Goal: Information Seeking & Learning: Learn about a topic

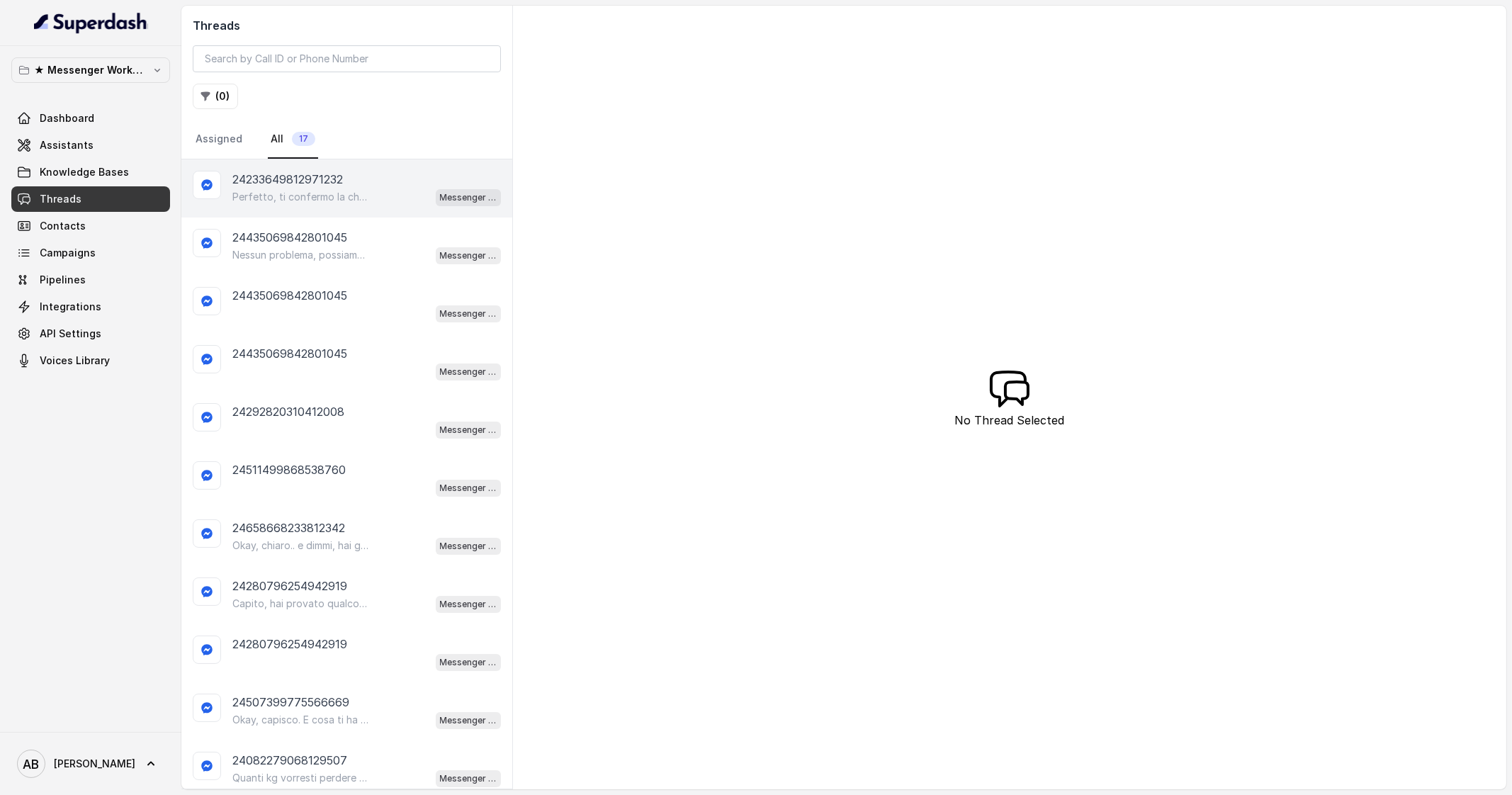
click at [322, 175] on p "24233649812971232" at bounding box center [287, 179] width 110 height 17
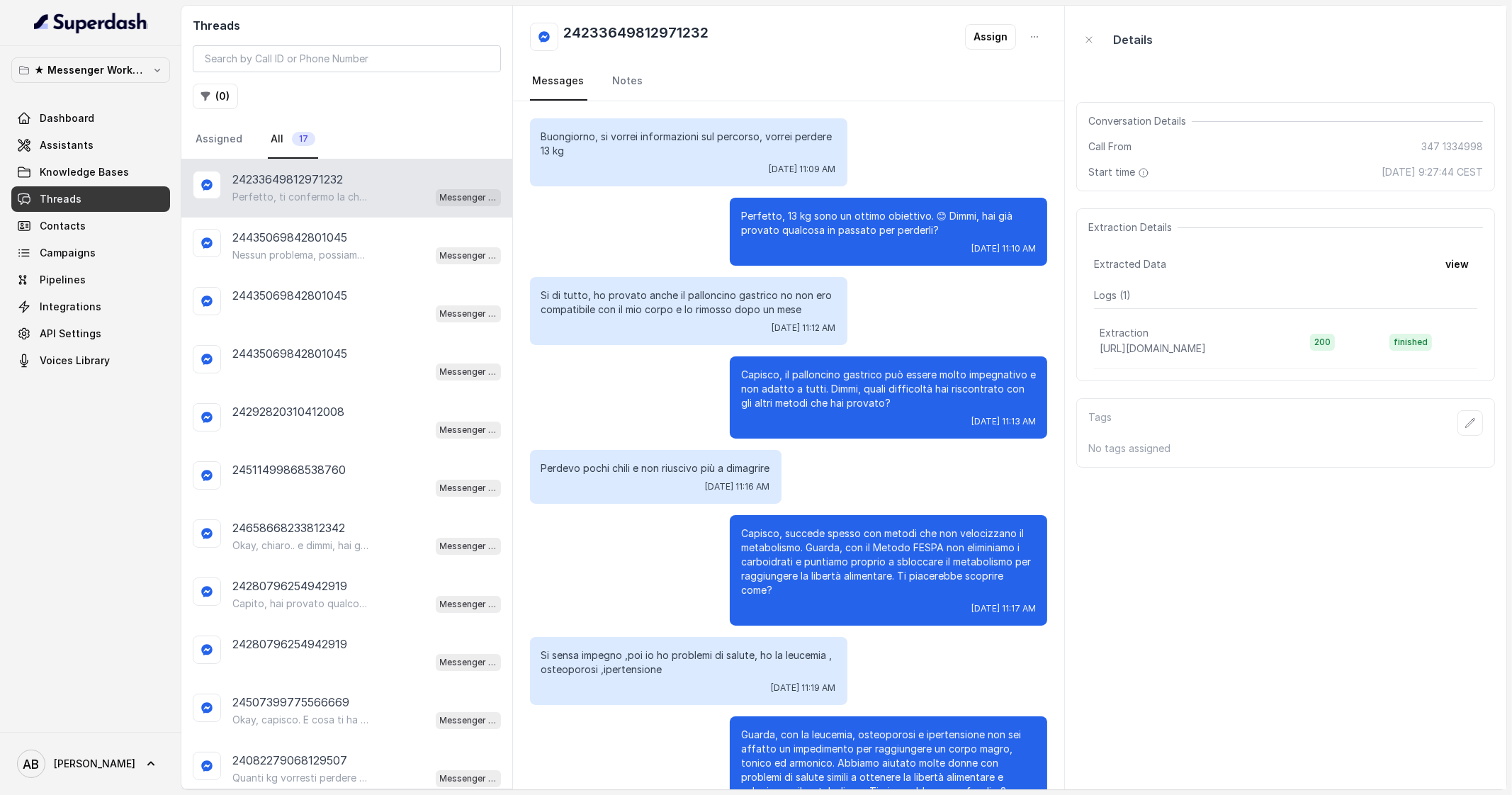
scroll to position [531, 0]
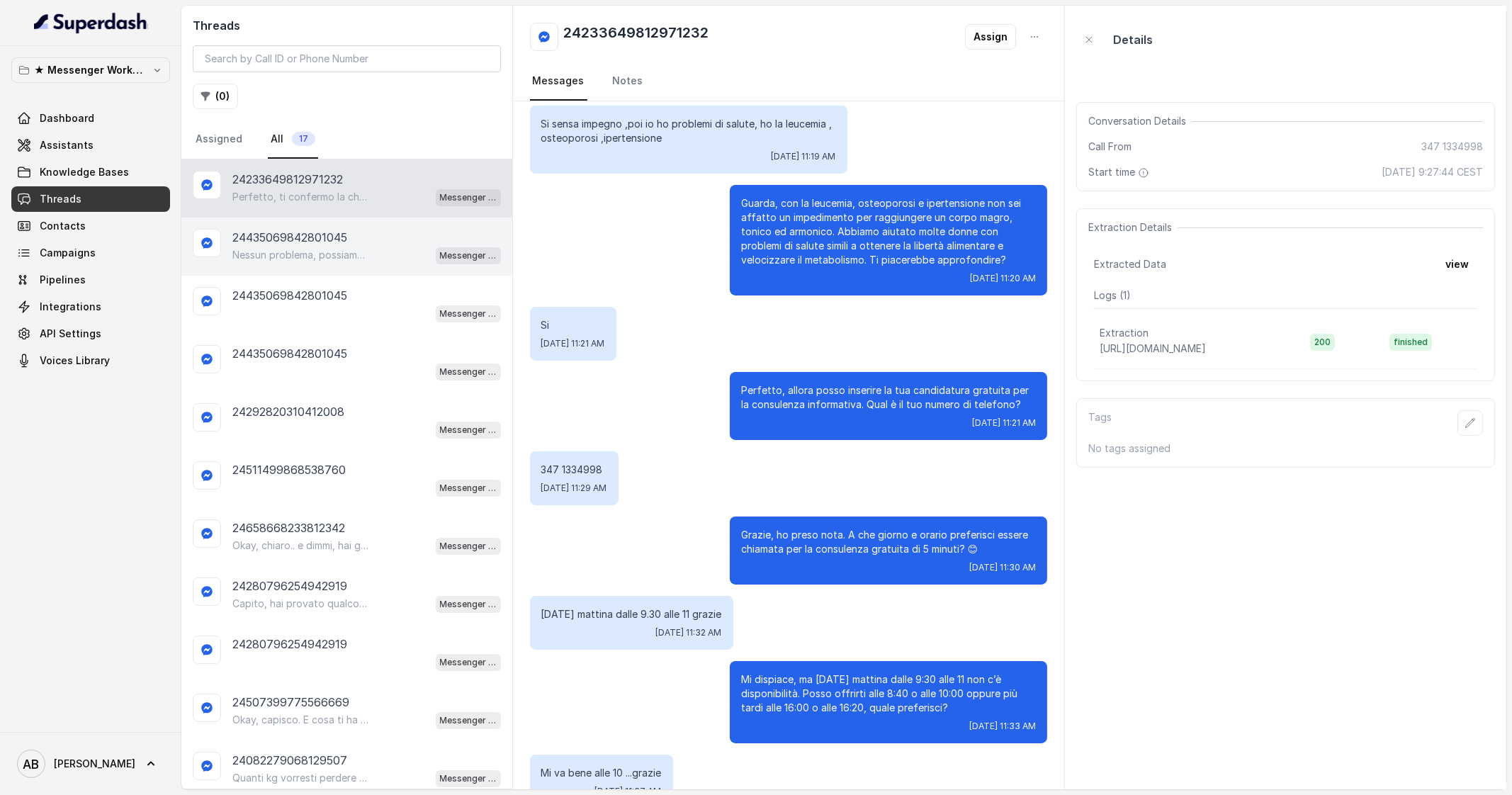
click at [373, 242] on div "24435069842801045" at bounding box center [366, 237] width 268 height 17
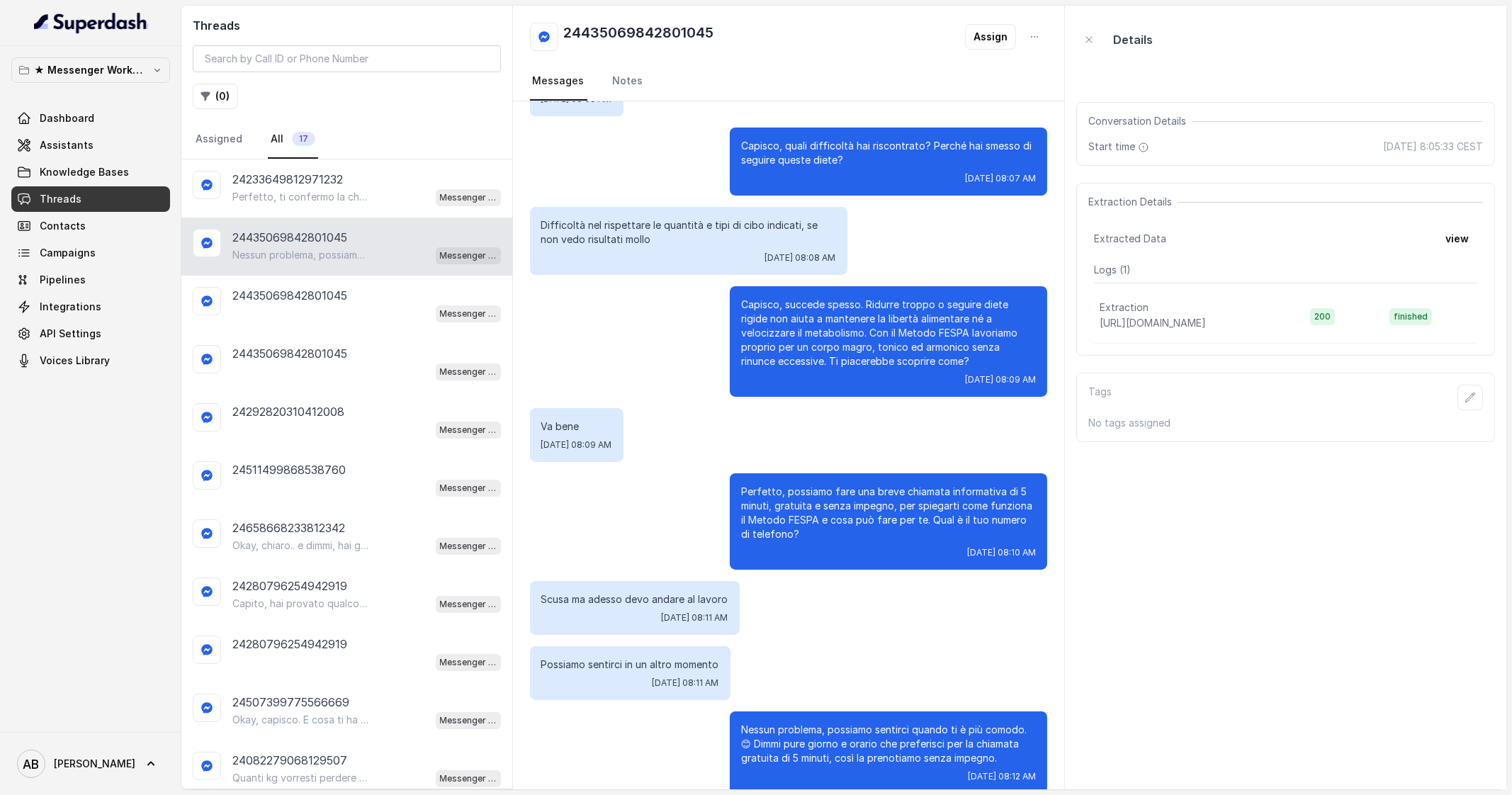
scroll to position [286, 0]
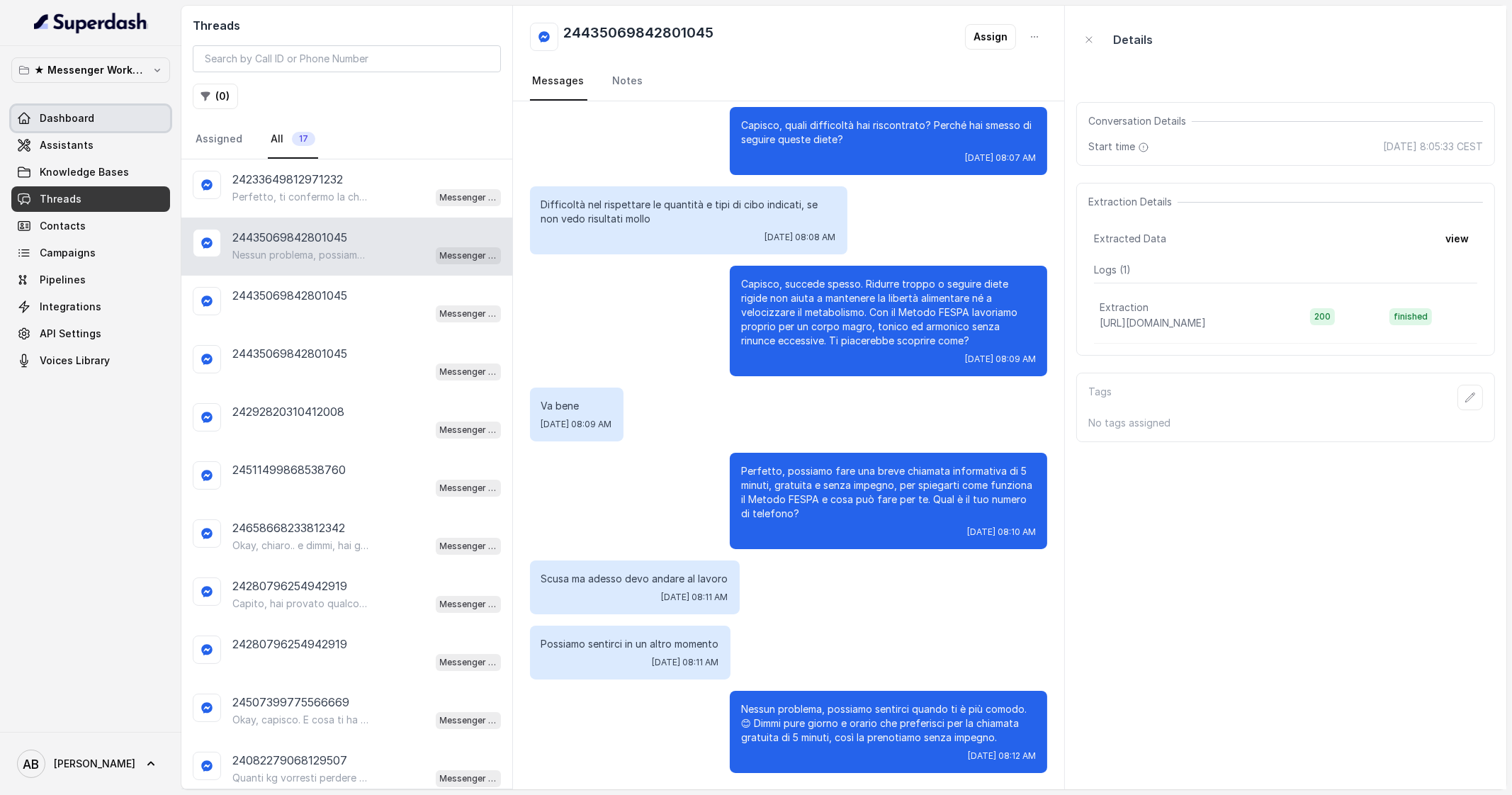
click at [91, 110] on link "Dashboard" at bounding box center [91, 117] width 159 height 25
